Goal: Transaction & Acquisition: Obtain resource

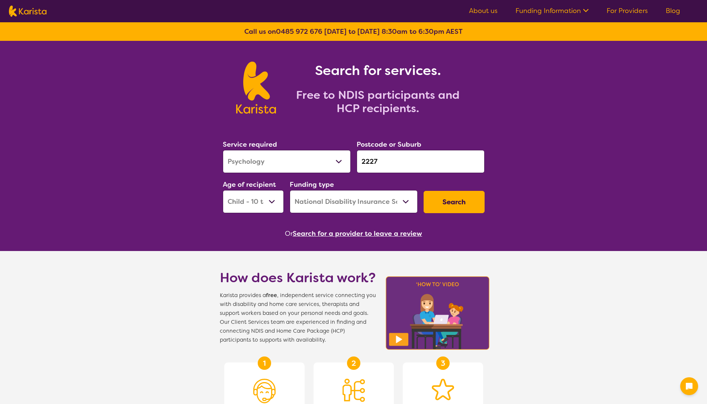
select select "Psychology"
select select "CH"
select select "NDIS"
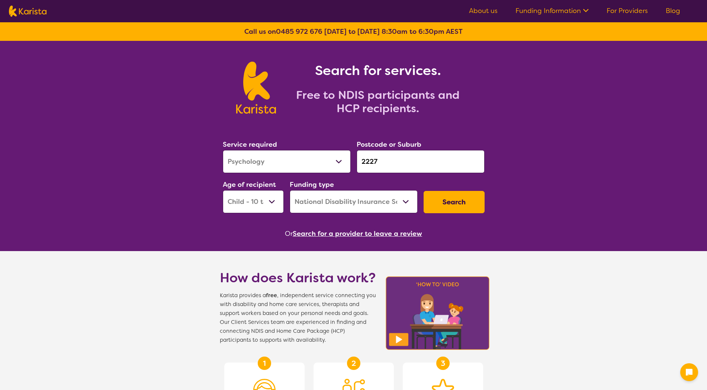
select select "Psychology"
select select "CH"
select select "NDIS"
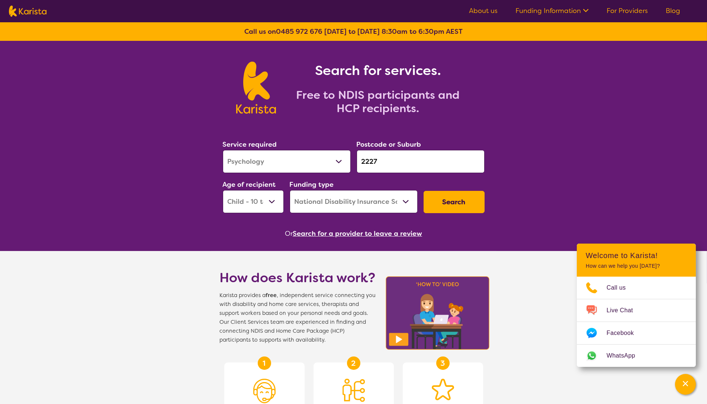
click at [464, 201] on button "Search" at bounding box center [453, 202] width 61 height 22
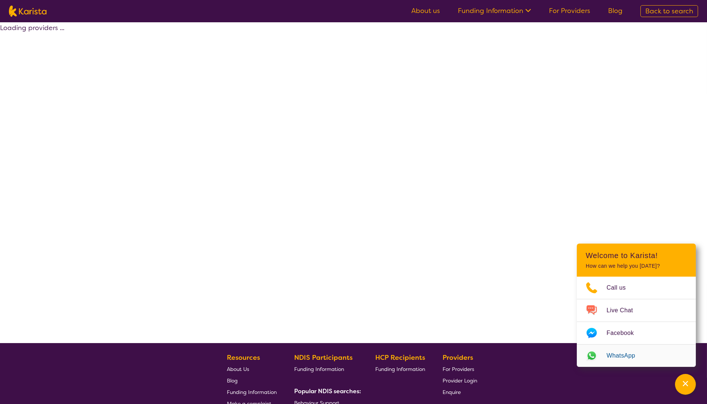
select select "by_score"
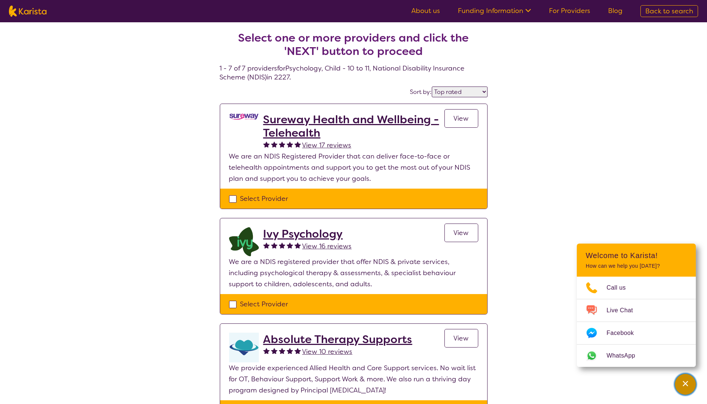
click at [685, 388] on div "Channel Menu" at bounding box center [685, 384] width 15 height 16
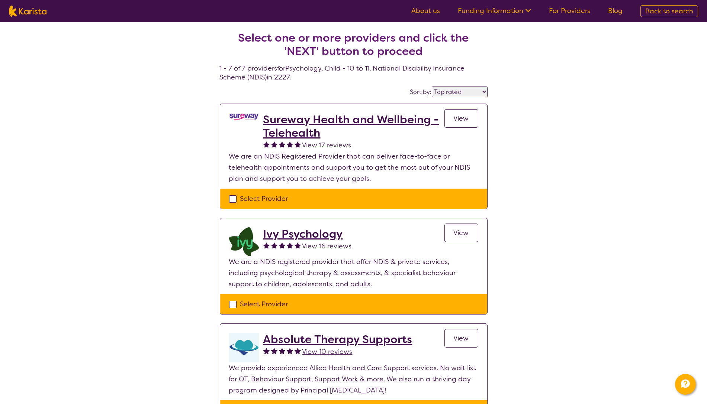
click at [360, 197] on div "Select Provider" at bounding box center [353, 198] width 249 height 11
checkbox input "true"
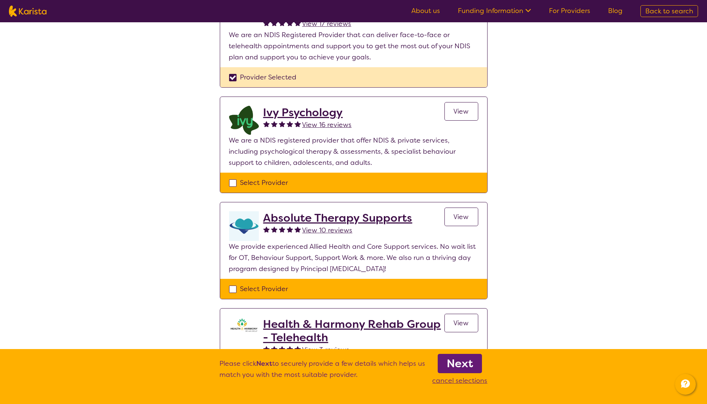
click at [372, 291] on div "Select Provider" at bounding box center [353, 289] width 249 height 11
checkbox input "true"
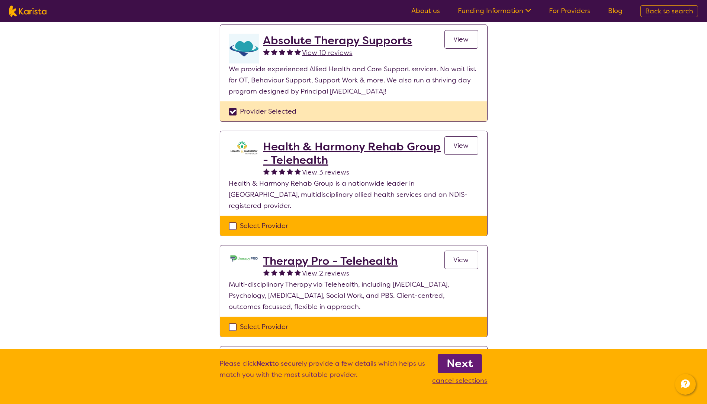
click at [371, 321] on div "Select Provider" at bounding box center [353, 326] width 249 height 11
checkbox input "true"
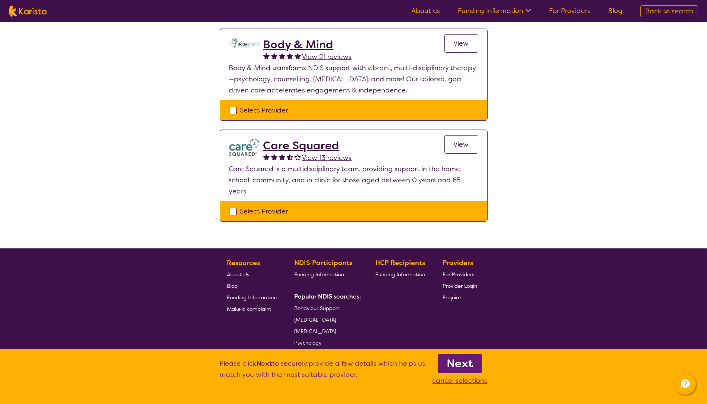
click at [350, 206] on div "Select Provider" at bounding box center [353, 211] width 249 height 11
checkbox input "true"
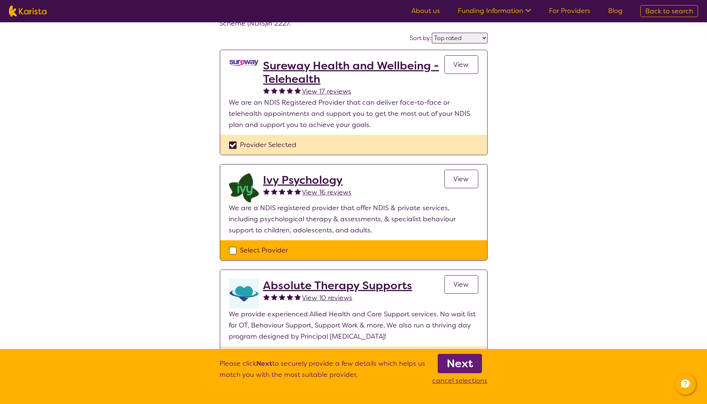
scroll to position [204, 0]
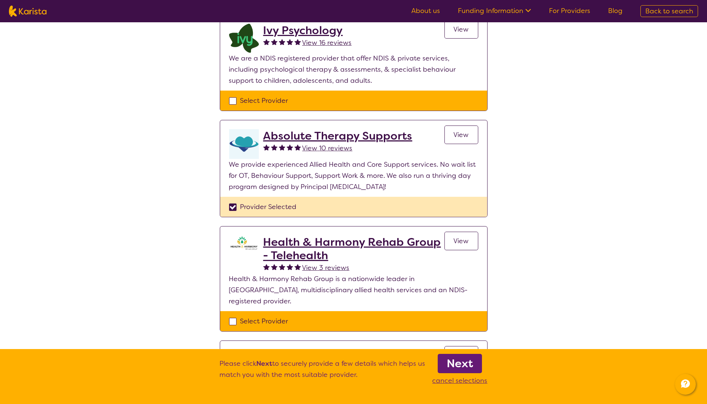
click at [465, 363] on b "Next" at bounding box center [459, 363] width 26 height 15
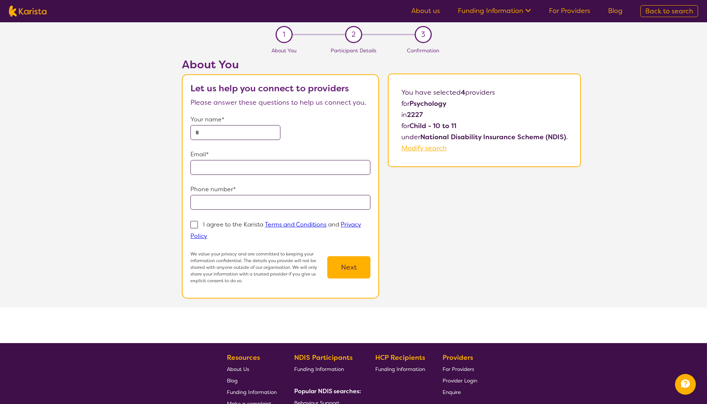
select select "by_score"
